Goal: Transaction & Acquisition: Purchase product/service

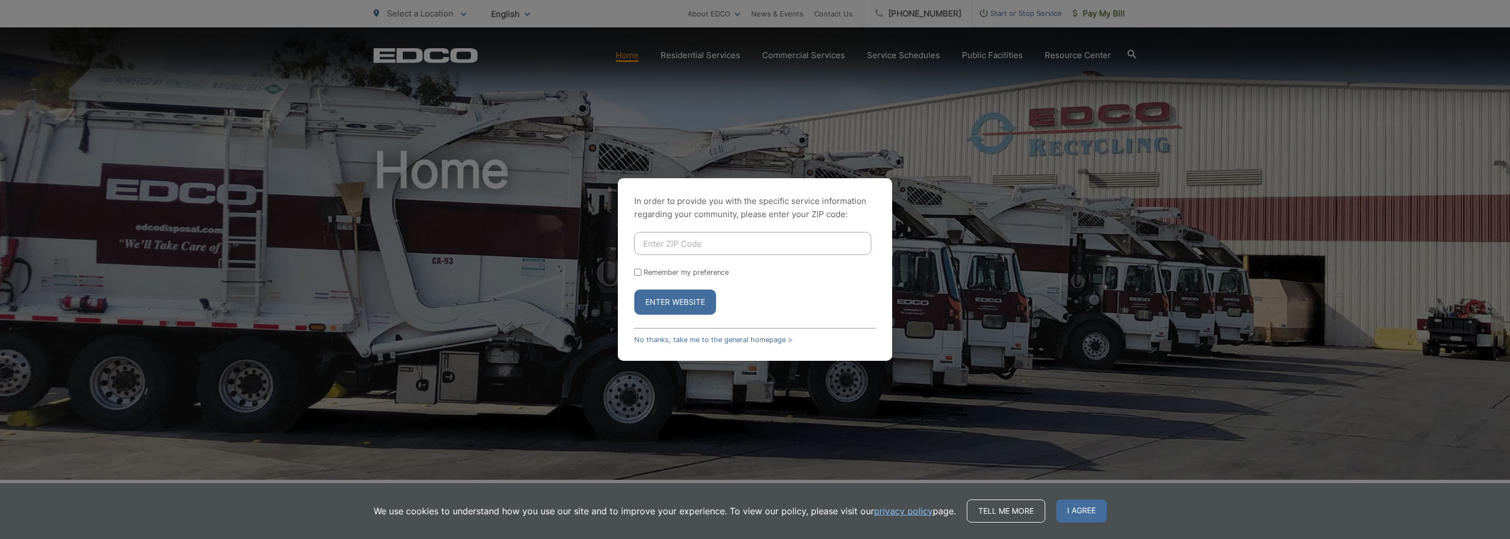
click at [755, 236] on input "Enter ZIP Code" at bounding box center [752, 243] width 237 height 23
type input "92170"
click at [690, 300] on button "Enter Website" at bounding box center [675, 302] width 82 height 25
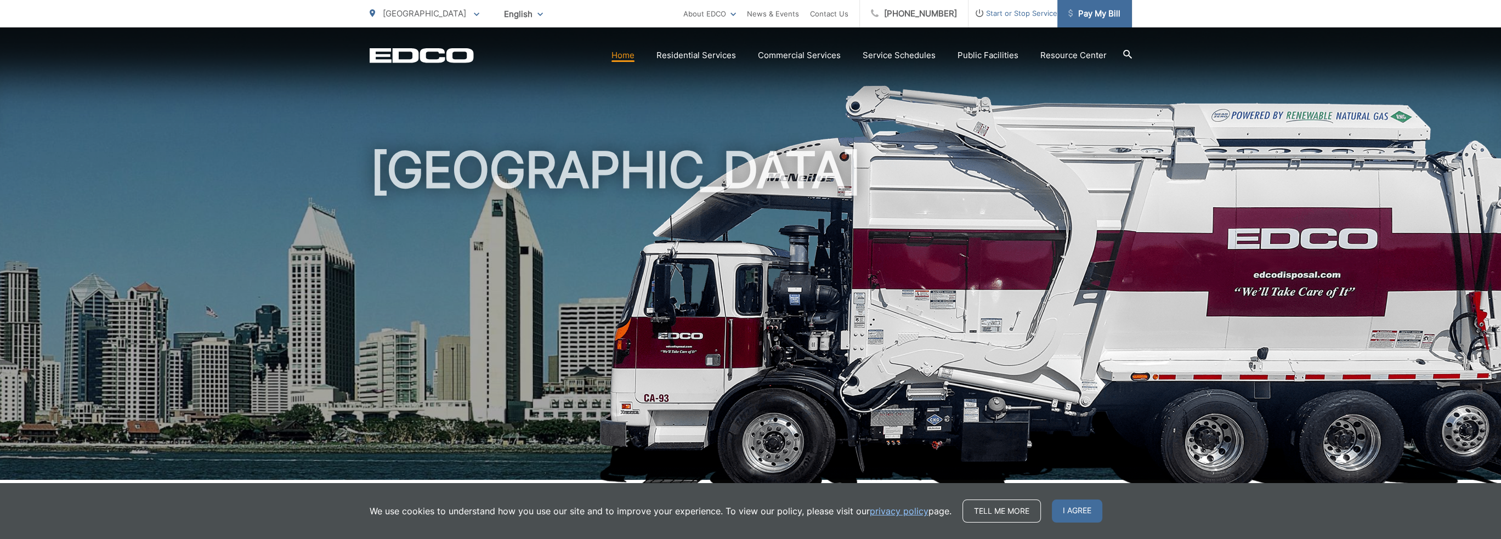
click at [1093, 19] on span "Pay My Bill" at bounding box center [1095, 13] width 52 height 13
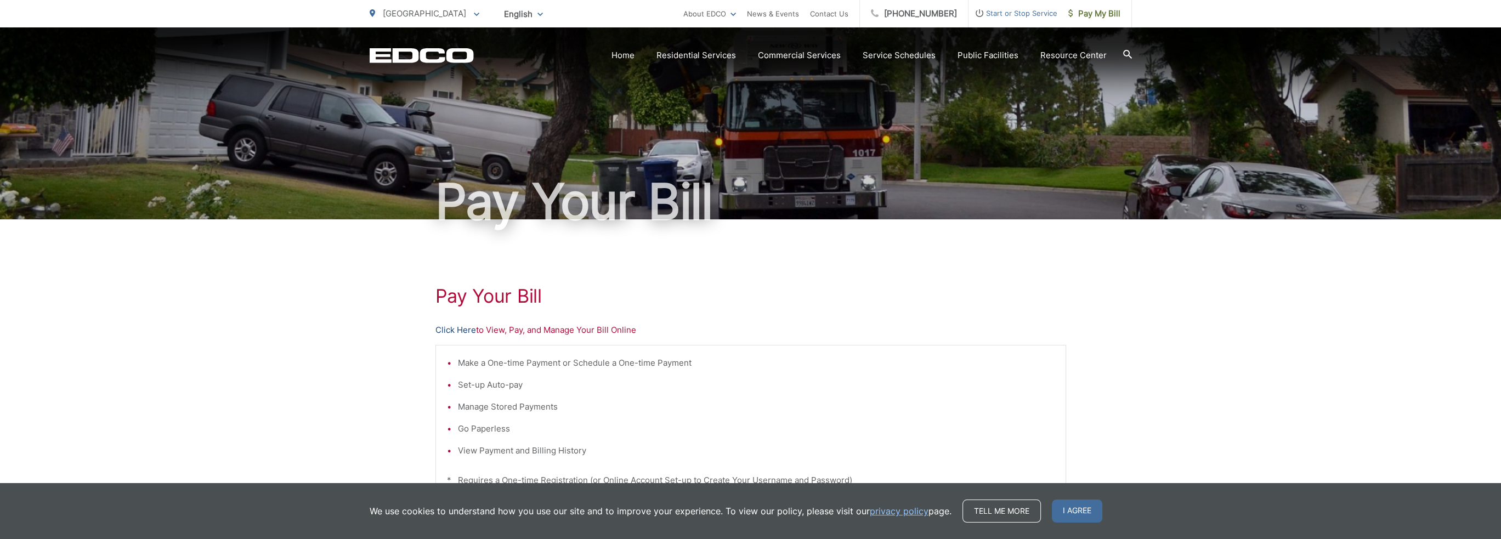
click at [456, 329] on link "Click Here" at bounding box center [456, 330] width 41 height 13
